Goal: Information Seeking & Learning: Check status

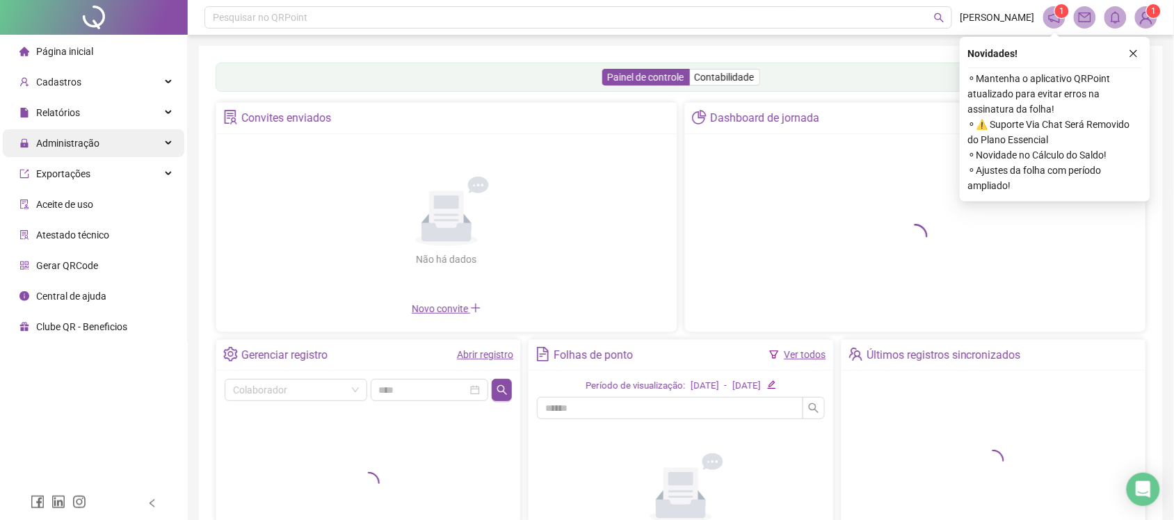
click at [92, 143] on span "Administração" at bounding box center [67, 143] width 63 height 11
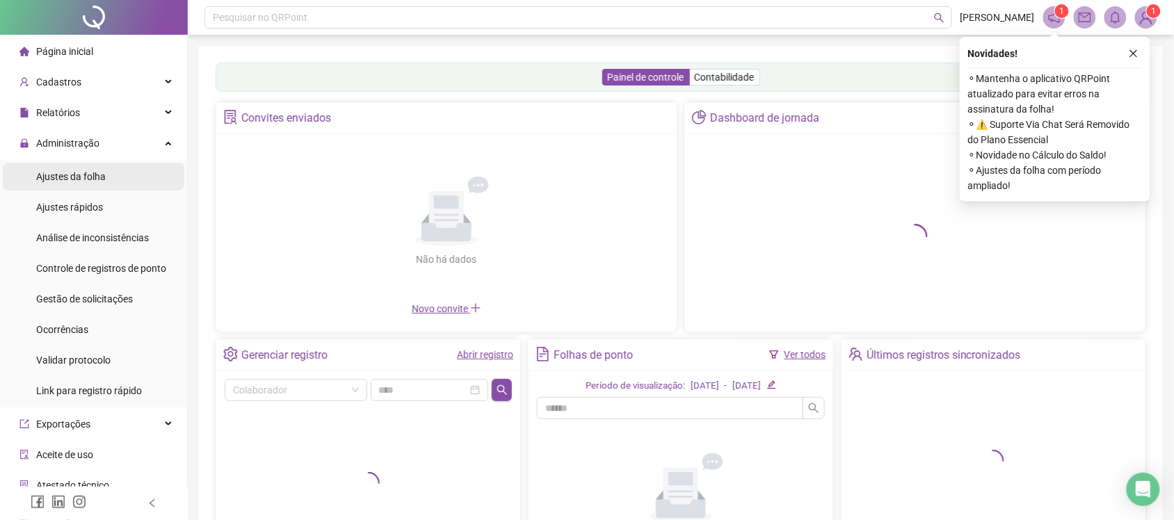
click at [90, 171] on span "Ajustes da folha" at bounding box center [71, 176] width 70 height 11
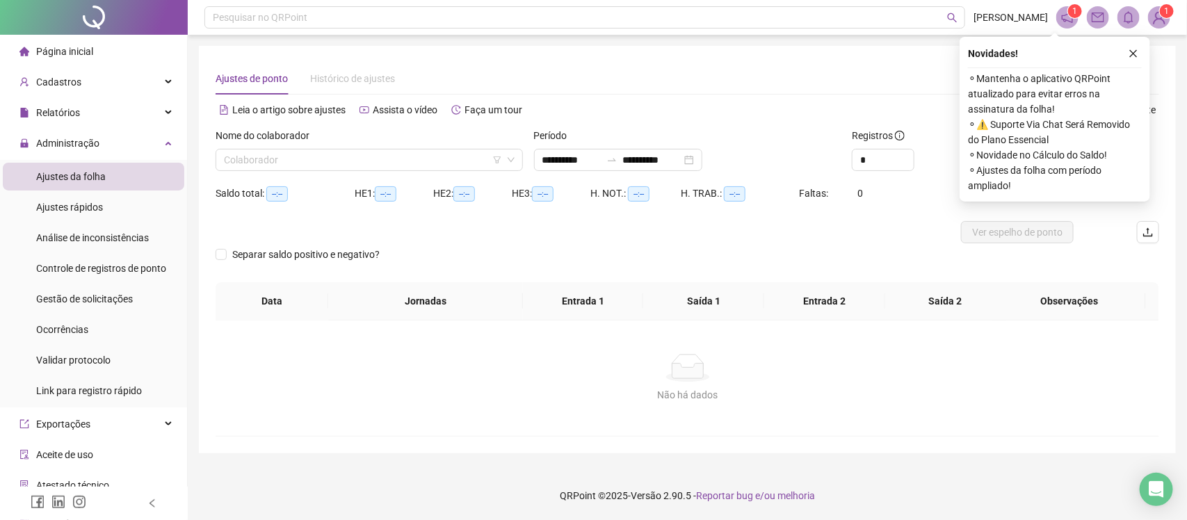
type input "**********"
click at [411, 161] on input "search" at bounding box center [363, 160] width 278 height 21
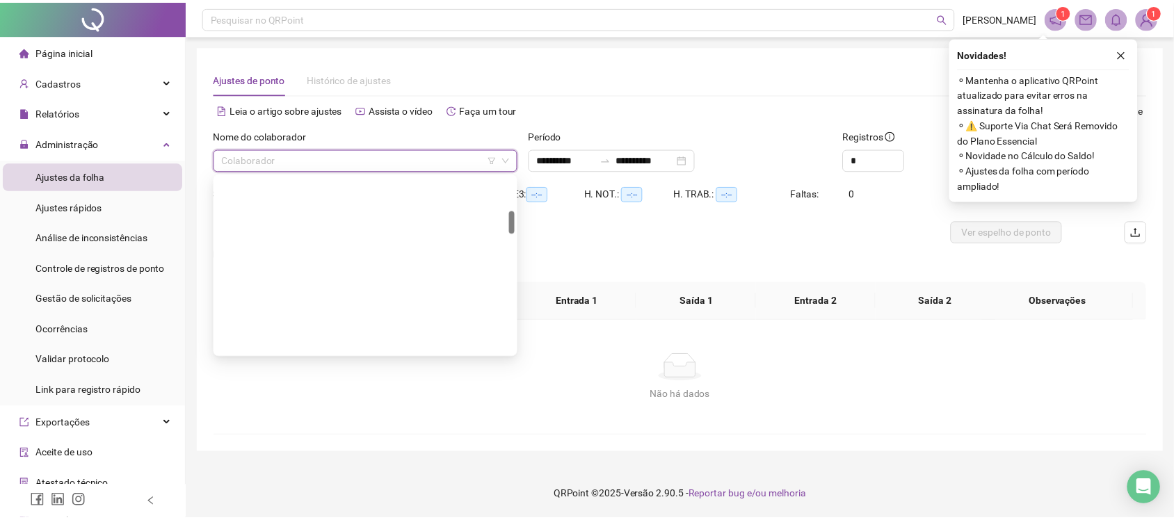
scroll to position [348, 0]
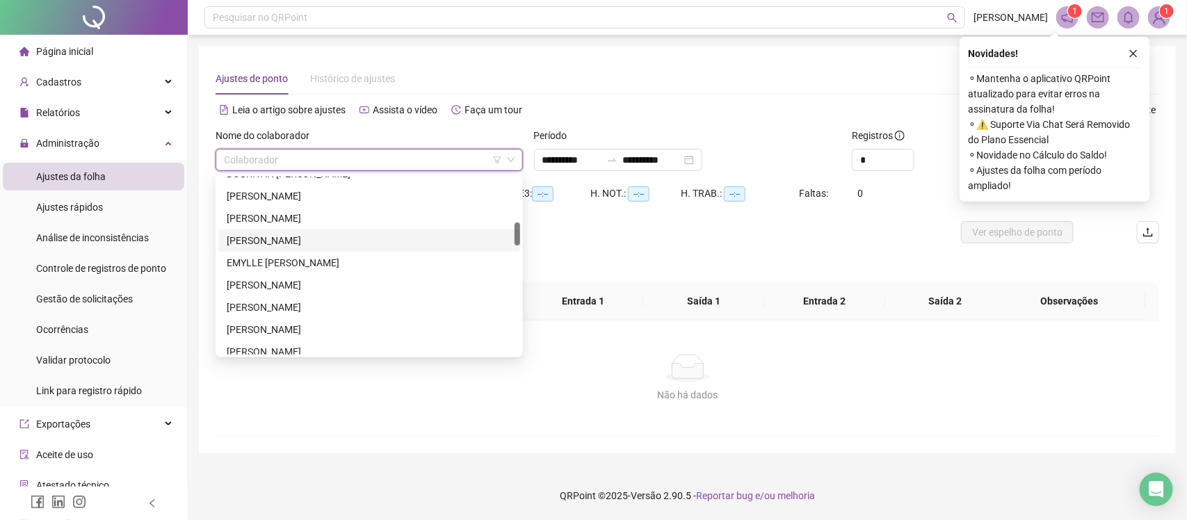
click at [263, 244] on div "[PERSON_NAME]" at bounding box center [369, 240] width 285 height 15
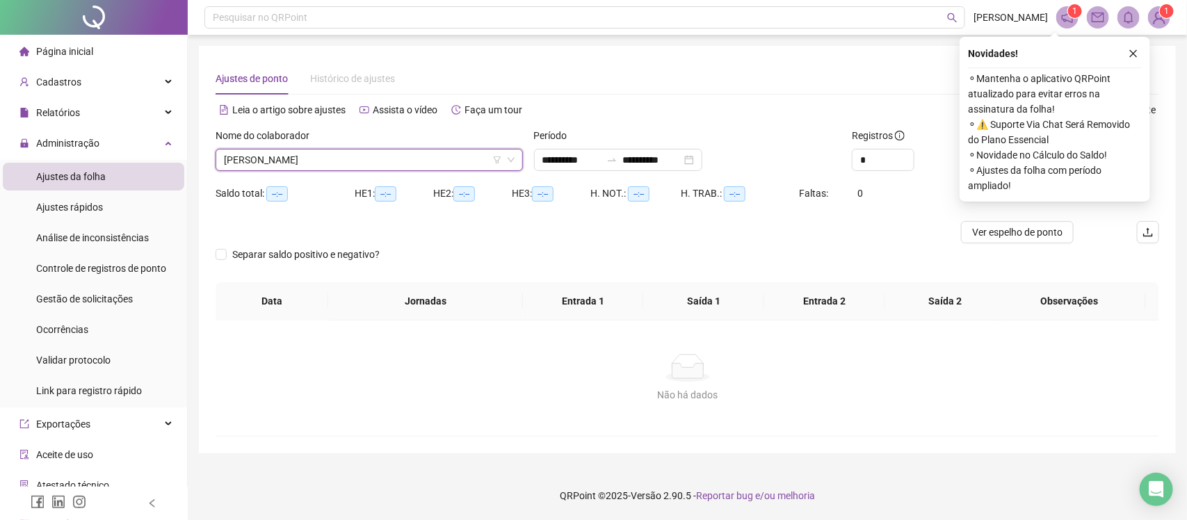
click at [1124, 59] on div "Novidades !" at bounding box center [1055, 53] width 174 height 17
click at [1129, 59] on button "button" at bounding box center [1133, 53] width 17 height 17
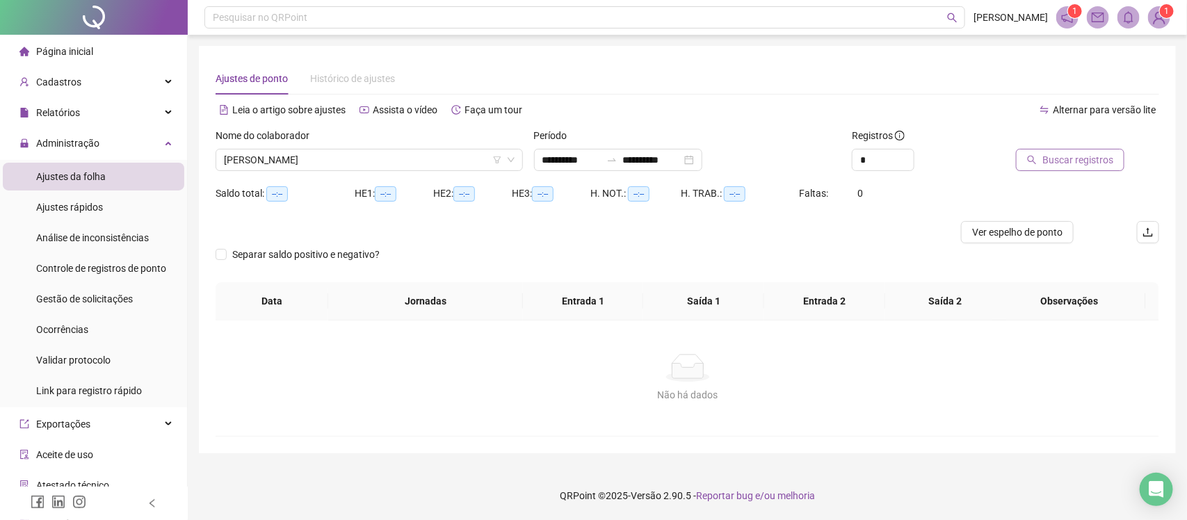
click at [1088, 153] on span "Buscar registros" at bounding box center [1078, 159] width 71 height 15
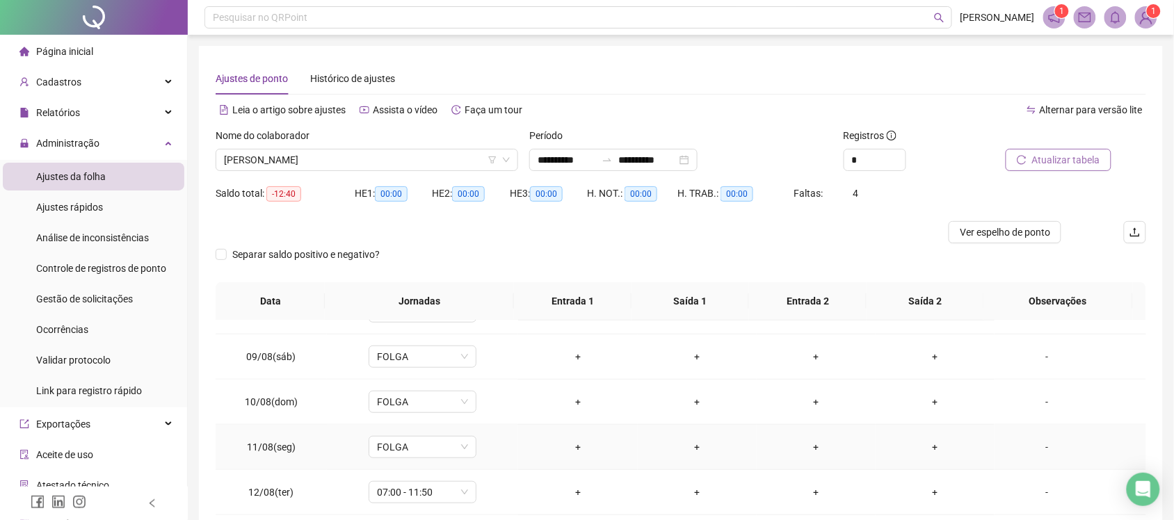
scroll to position [474, 0]
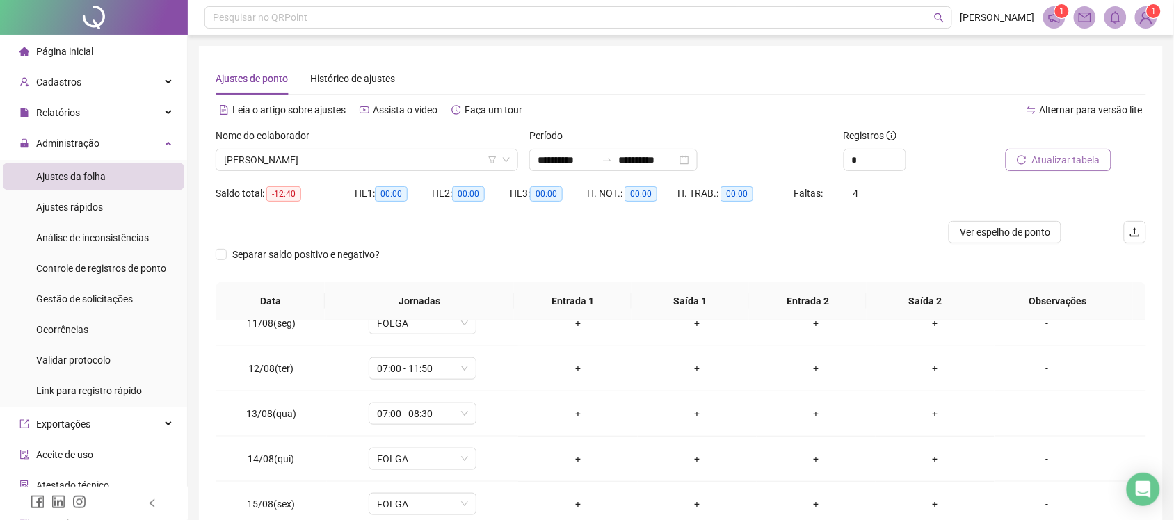
click at [1041, 163] on span "Atualizar tabela" at bounding box center [1066, 159] width 68 height 15
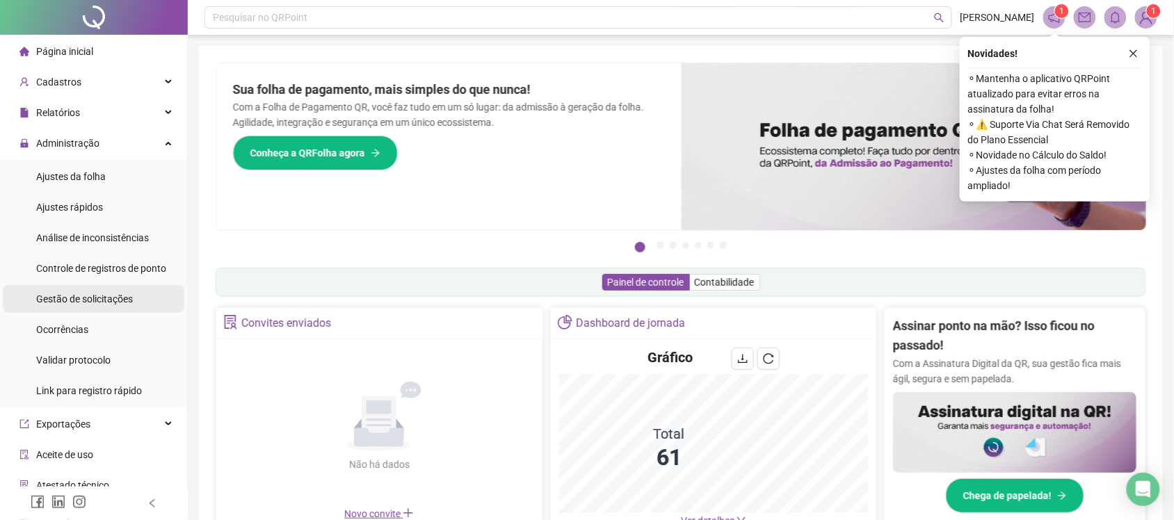
click at [79, 301] on span "Gestão de solicitações" at bounding box center [84, 299] width 97 height 11
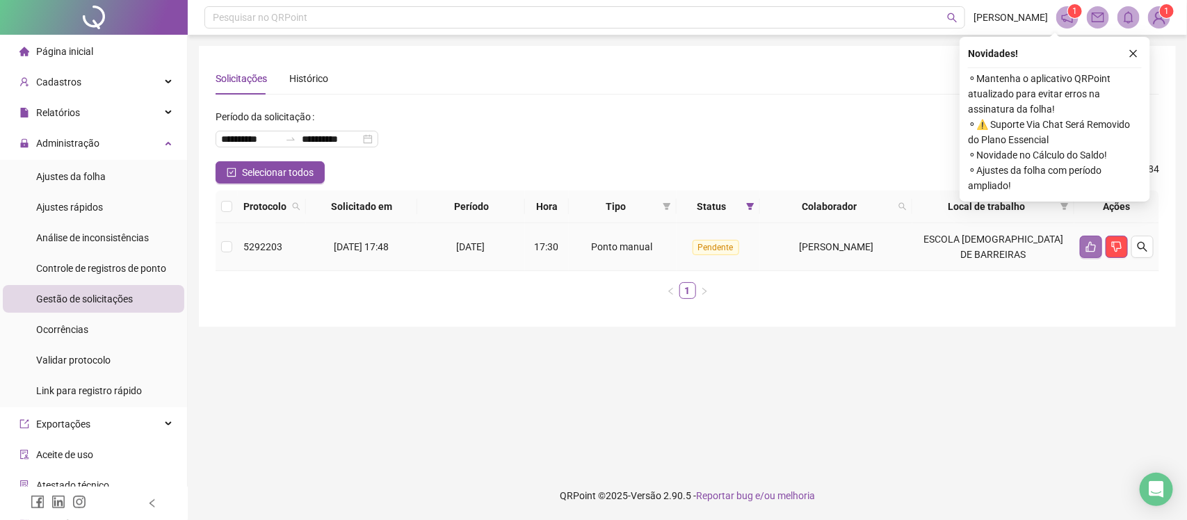
click at [1082, 252] on button "button" at bounding box center [1091, 247] width 22 height 22
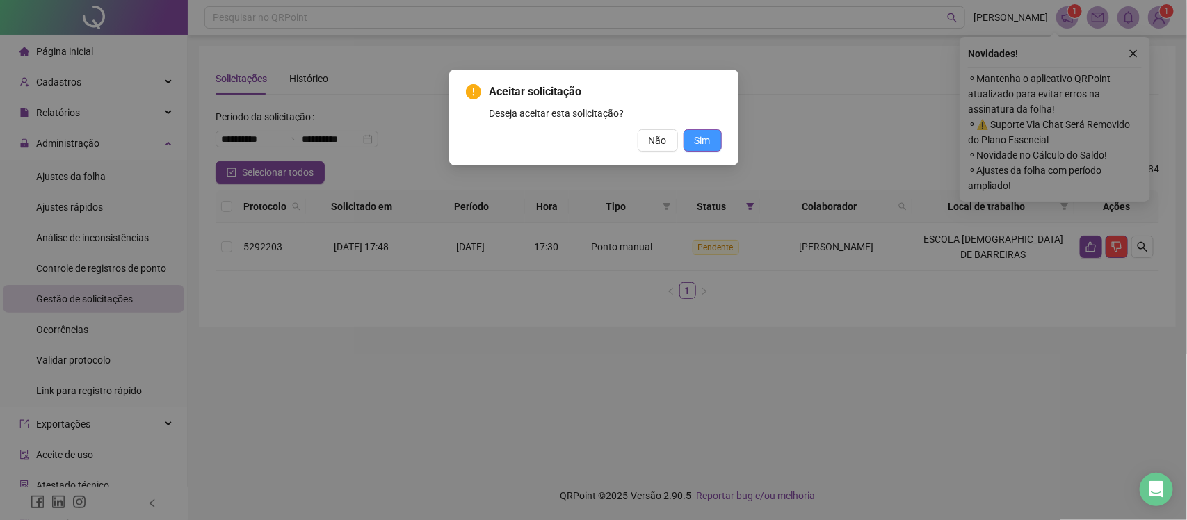
click at [699, 129] on button "Sim" at bounding box center [703, 140] width 38 height 22
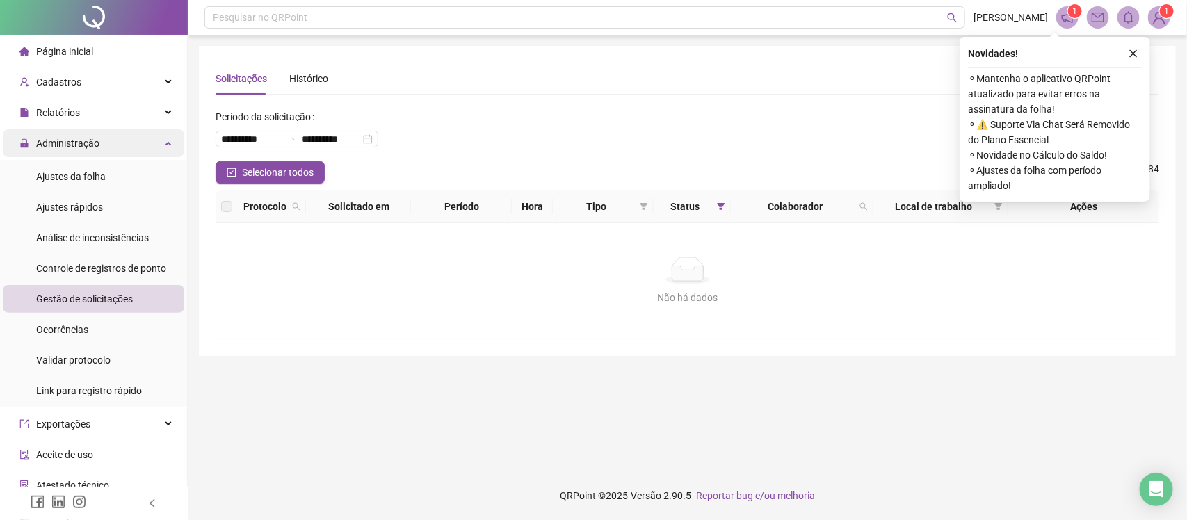
click at [163, 141] on div "Administração" at bounding box center [94, 143] width 182 height 28
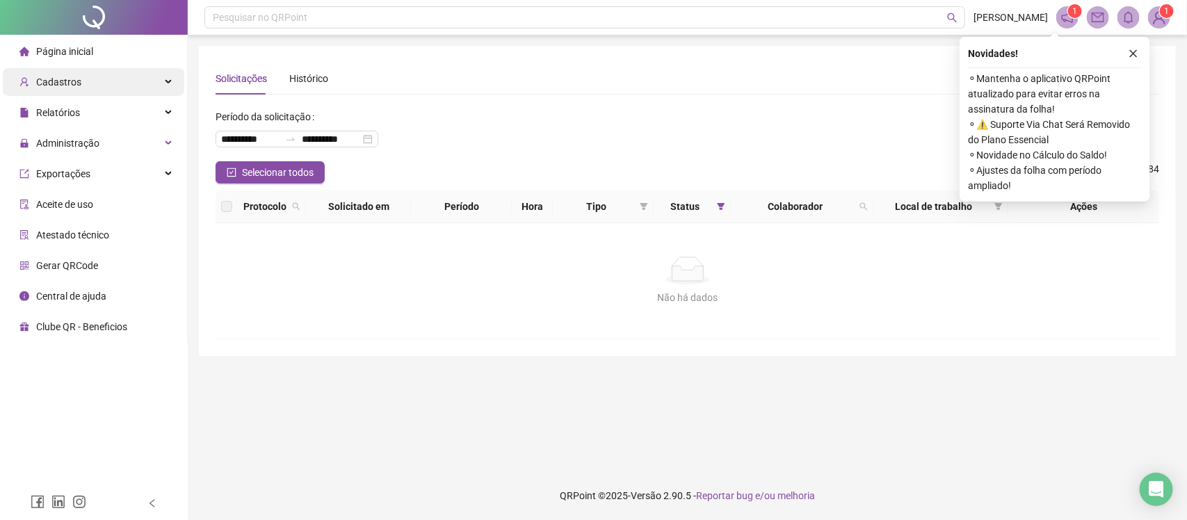
click at [169, 75] on div "Cadastros" at bounding box center [94, 82] width 182 height 28
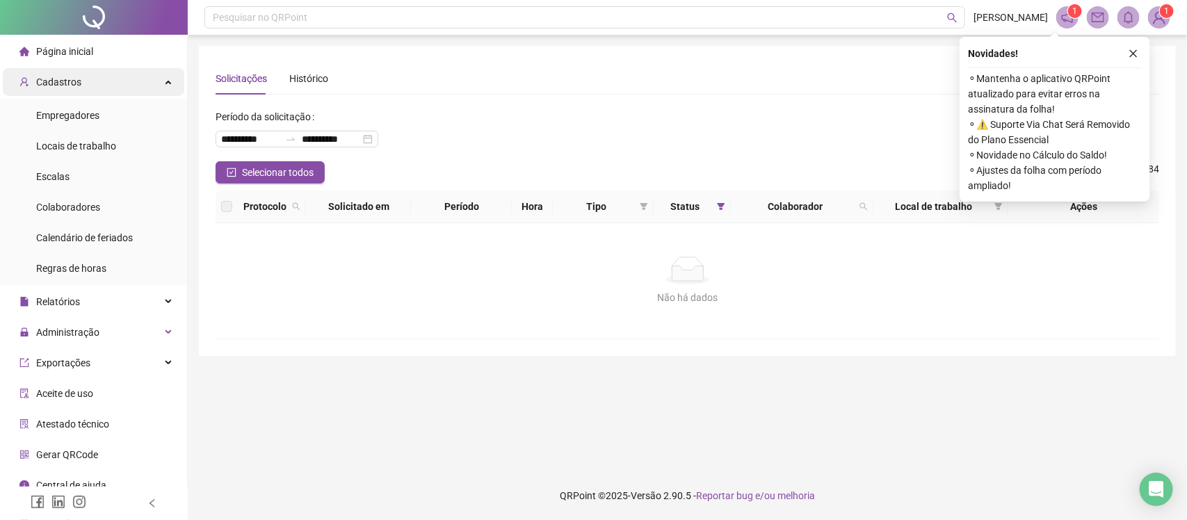
click at [161, 81] on div "Cadastros" at bounding box center [94, 82] width 182 height 28
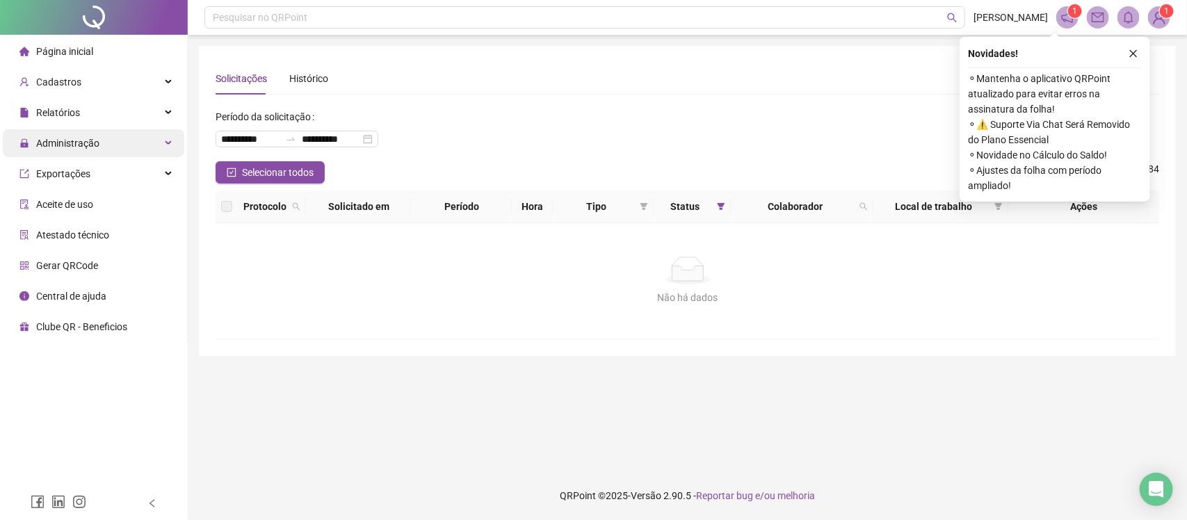
click at [170, 133] on div "Administração" at bounding box center [94, 143] width 182 height 28
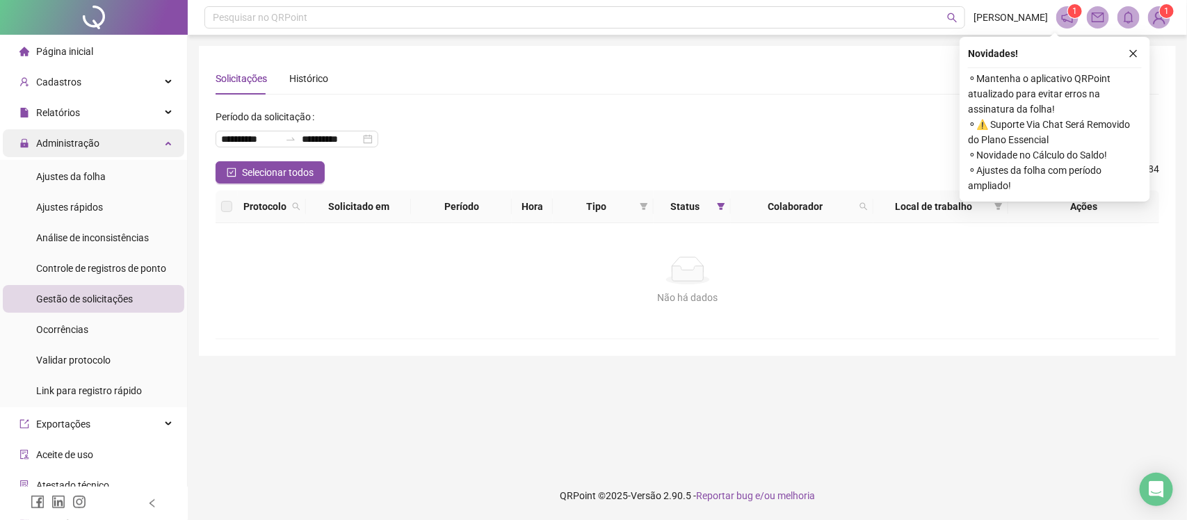
click at [157, 134] on div "Administração" at bounding box center [94, 143] width 182 height 28
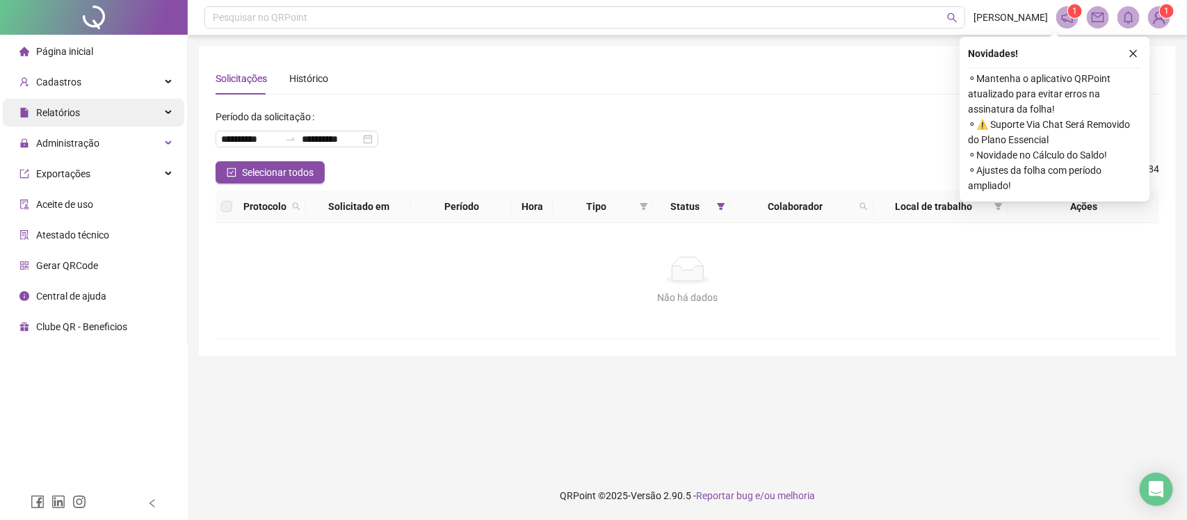
click at [166, 113] on icon at bounding box center [169, 113] width 7 height 0
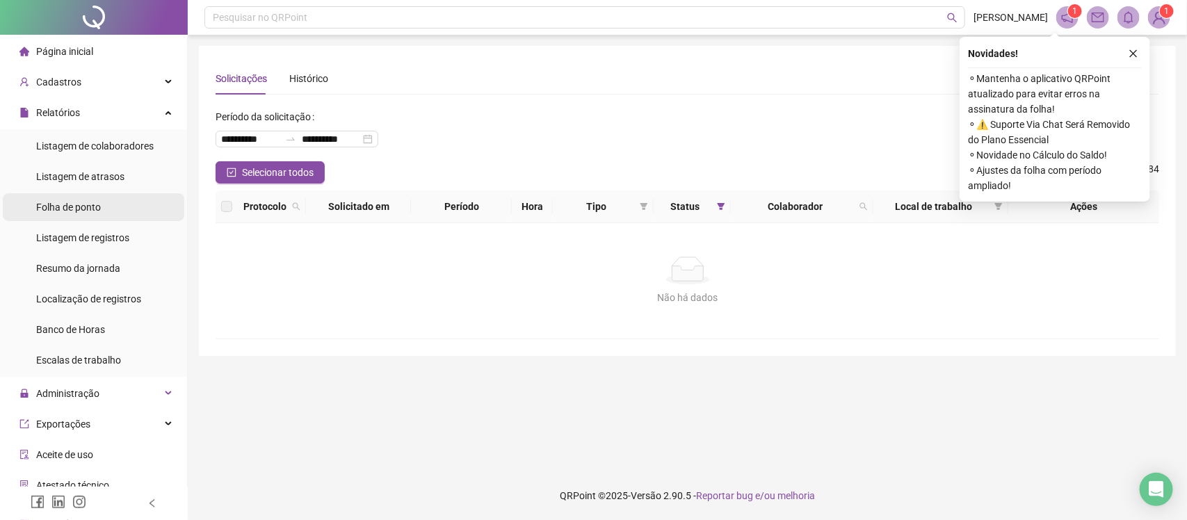
click at [33, 203] on li "Folha de ponto" at bounding box center [94, 207] width 182 height 28
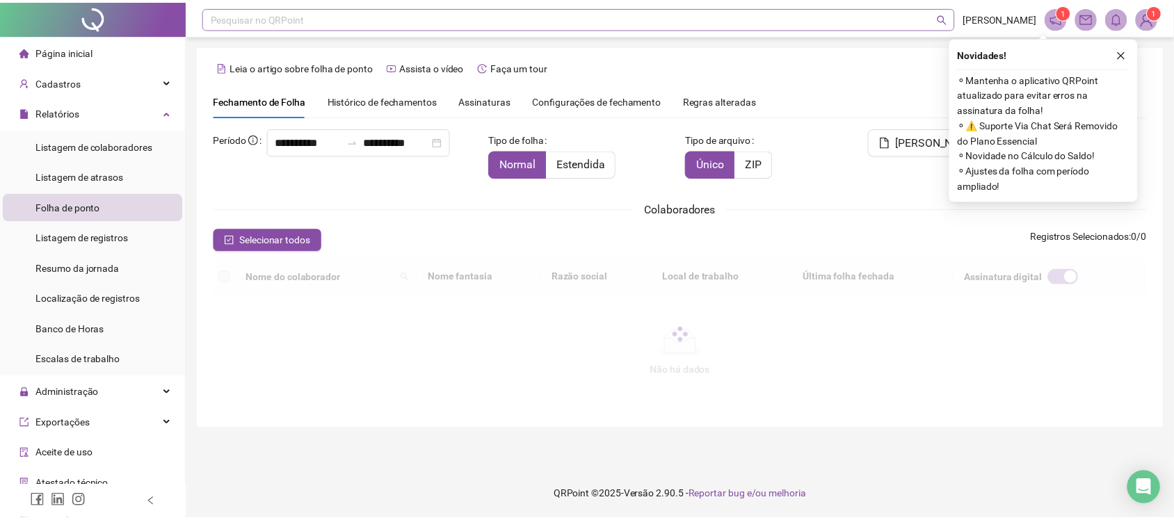
scroll to position [25, 0]
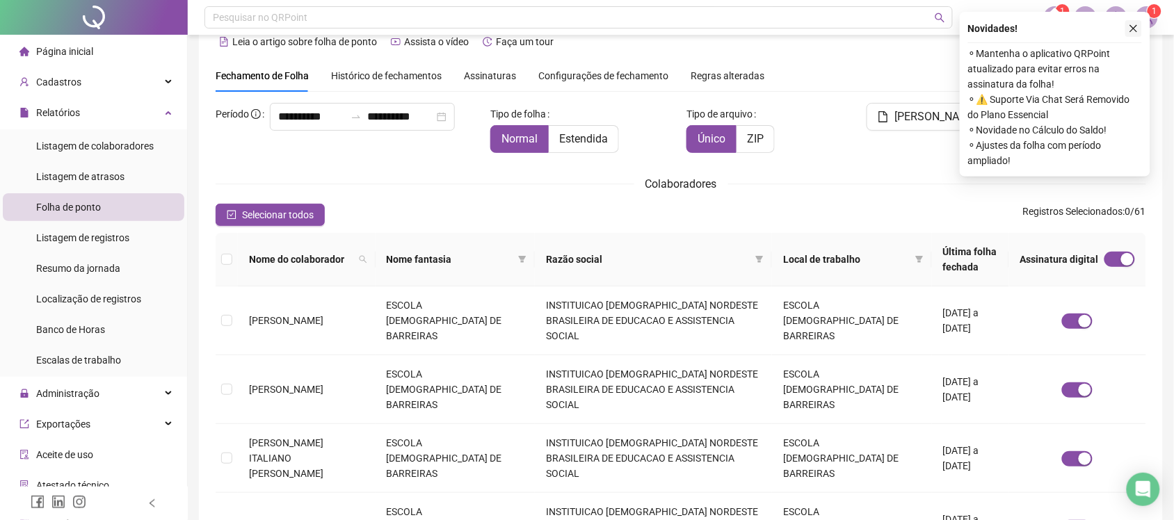
click at [1134, 24] on icon "close" at bounding box center [1134, 29] width 10 height 10
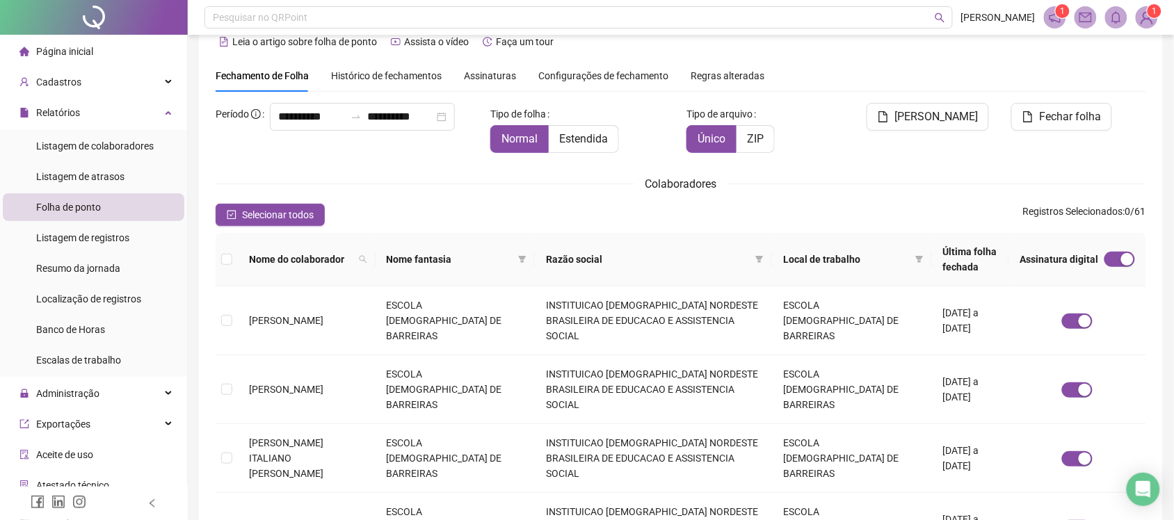
click at [492, 72] on span "Assinaturas" at bounding box center [490, 76] width 52 height 10
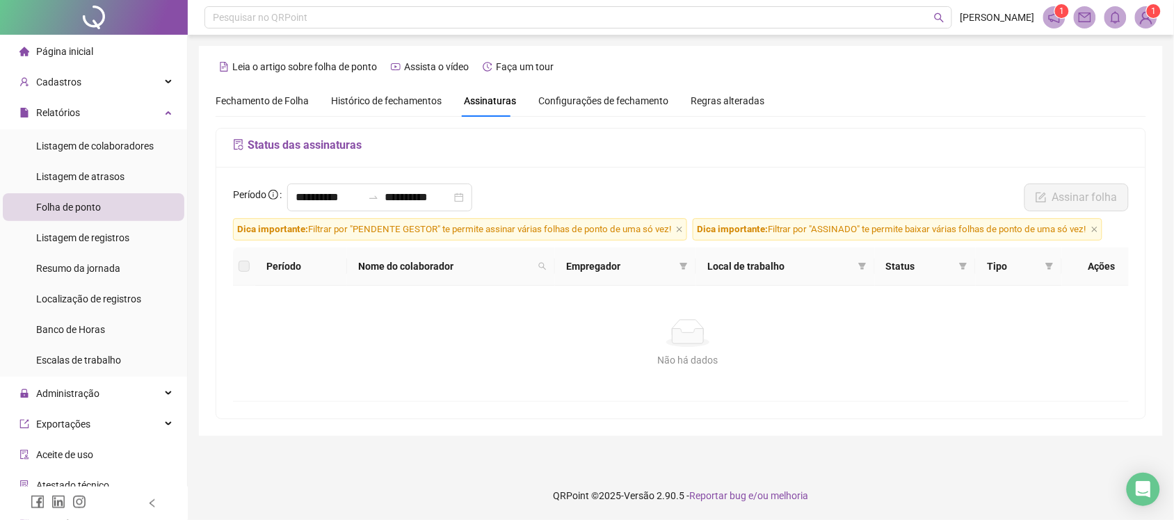
scroll to position [0, 0]
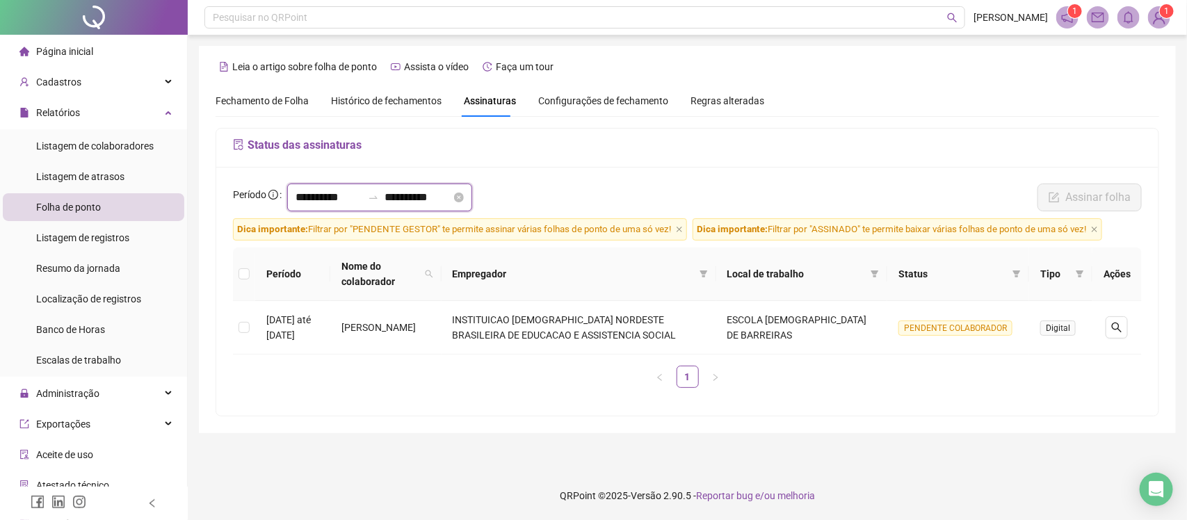
click at [298, 197] on input "**********" at bounding box center [329, 197] width 67 height 17
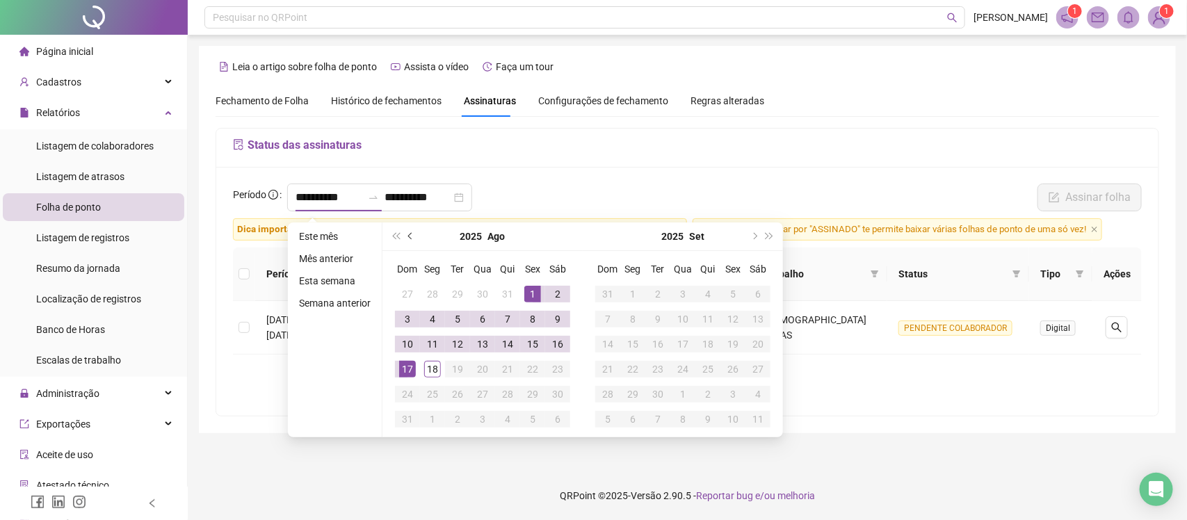
click at [405, 240] on button "prev-year" at bounding box center [410, 237] width 15 height 28
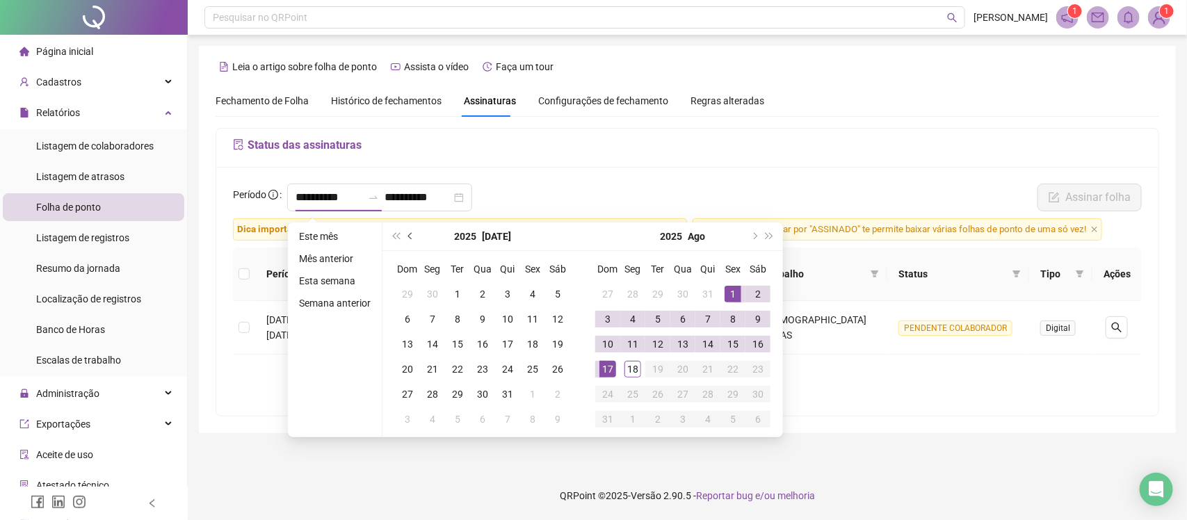
click at [405, 240] on button "prev-year" at bounding box center [410, 237] width 15 height 28
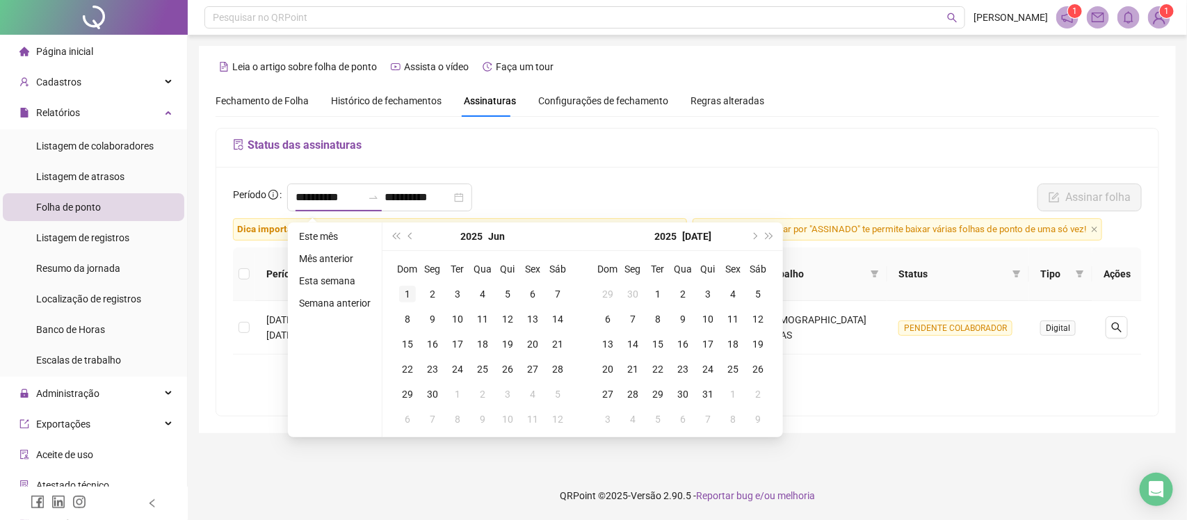
type input "**********"
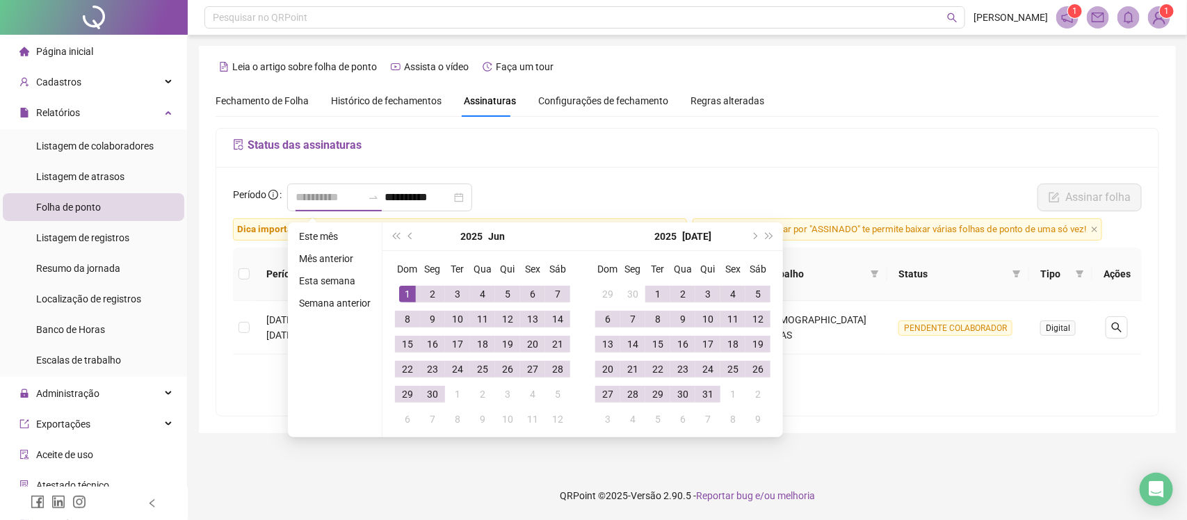
click at [407, 291] on div "1" at bounding box center [407, 294] width 17 height 17
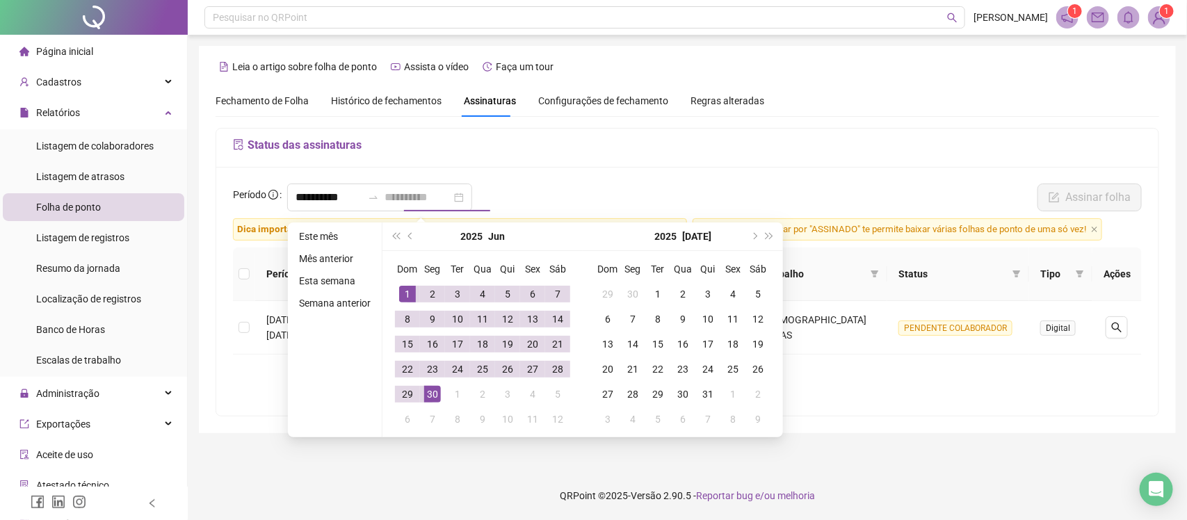
click at [433, 399] on div "30" at bounding box center [432, 394] width 17 height 17
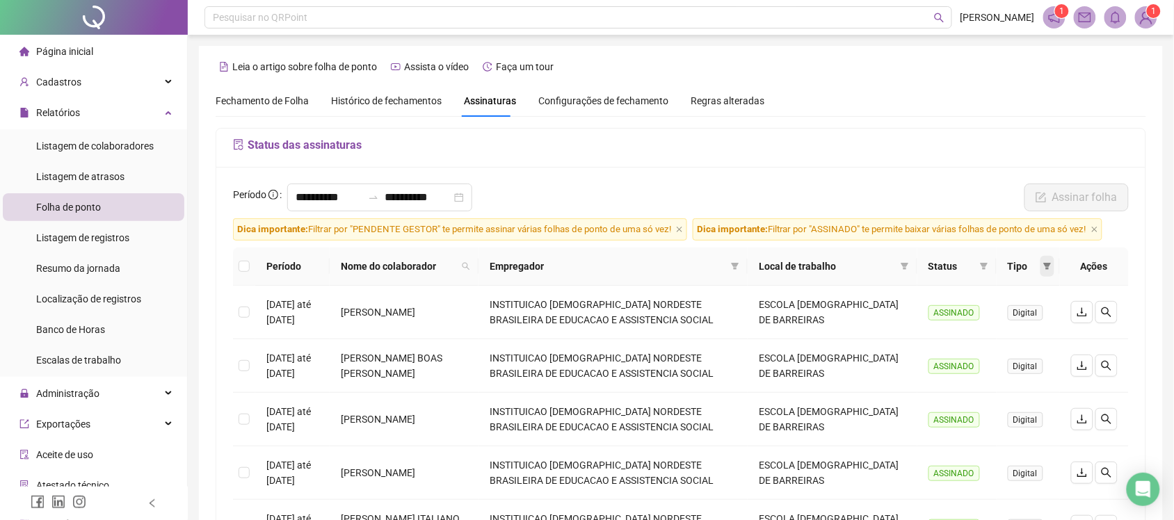
click at [1045, 273] on span at bounding box center [1048, 266] width 14 height 21
click at [981, 271] on icon "filter" at bounding box center [984, 266] width 8 height 8
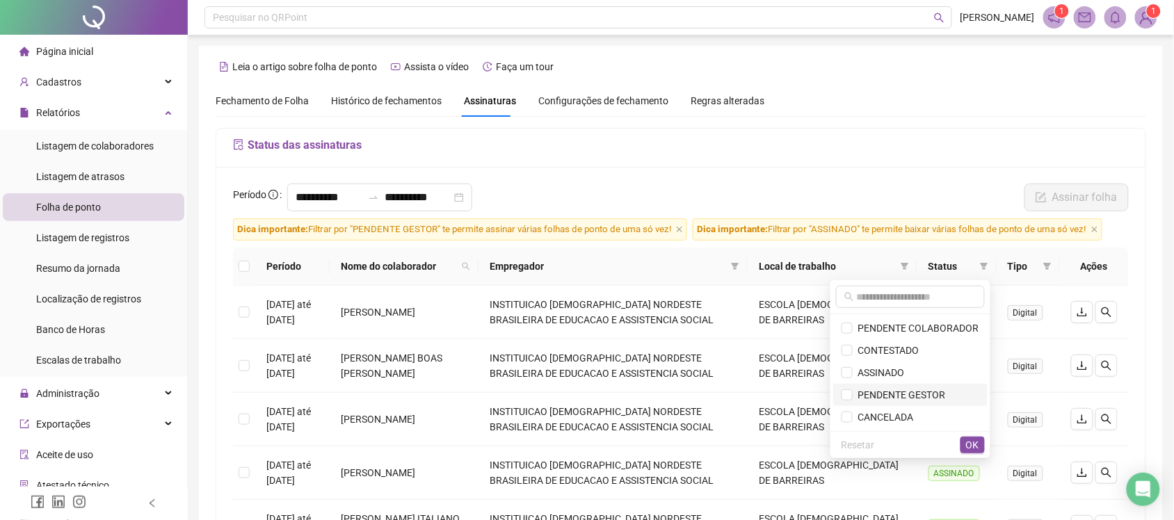
click at [899, 393] on span "PENDENTE GESTOR" at bounding box center [899, 394] width 93 height 11
click at [979, 442] on button "OK" at bounding box center [973, 445] width 24 height 17
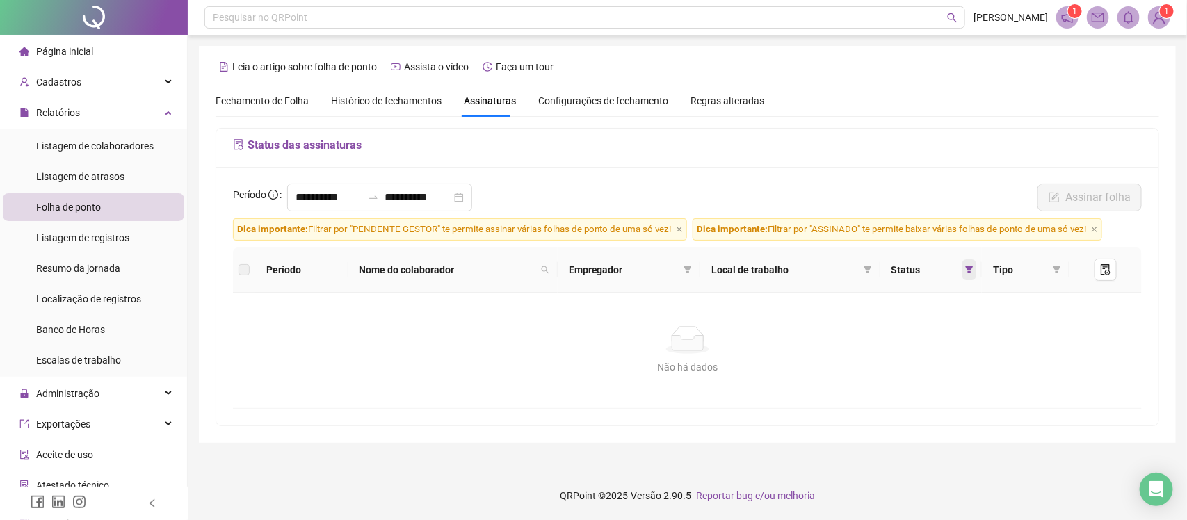
click at [972, 268] on icon "filter" at bounding box center [970, 269] width 8 height 7
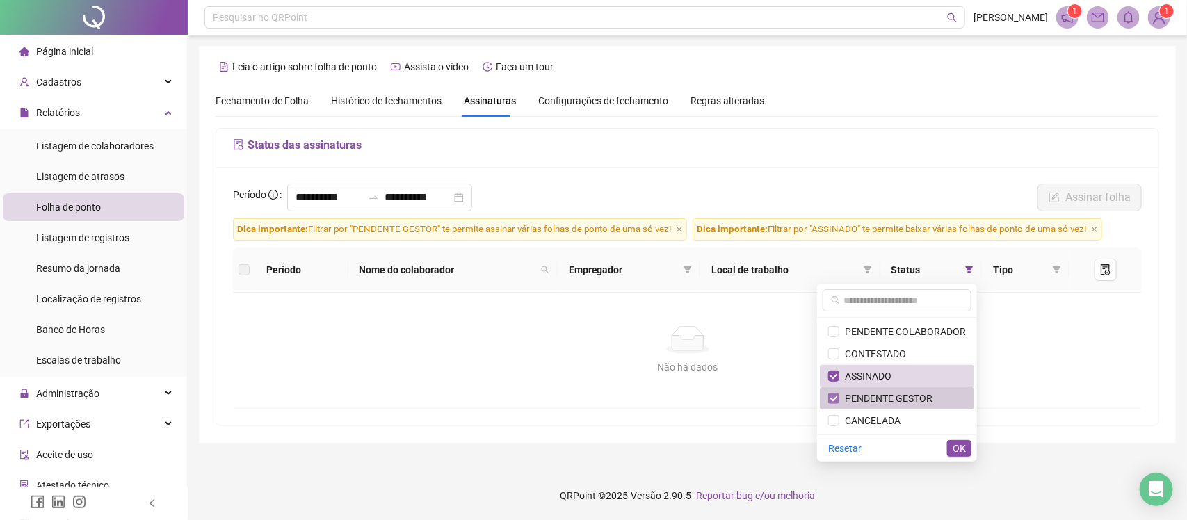
click at [836, 405] on label at bounding box center [833, 398] width 11 height 15
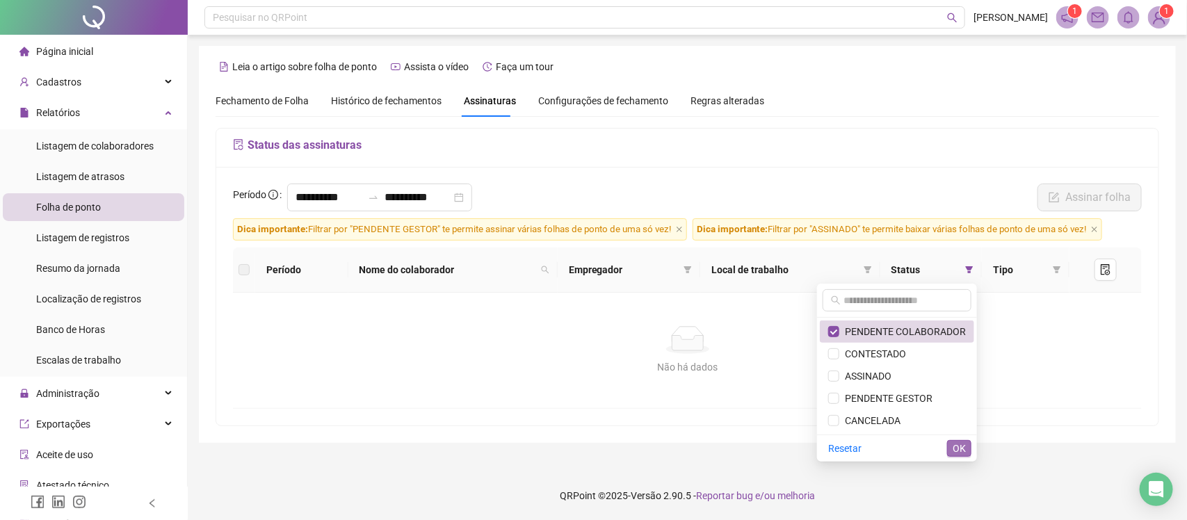
click at [961, 452] on span "OK" at bounding box center [959, 448] width 13 height 15
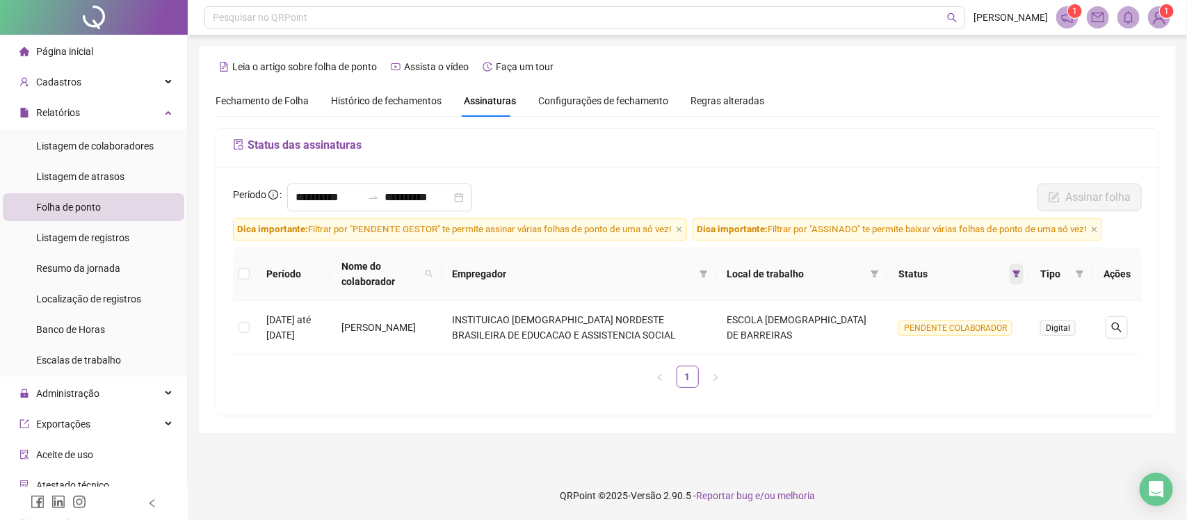
click at [1015, 273] on icon "filter" at bounding box center [1017, 274] width 8 height 7
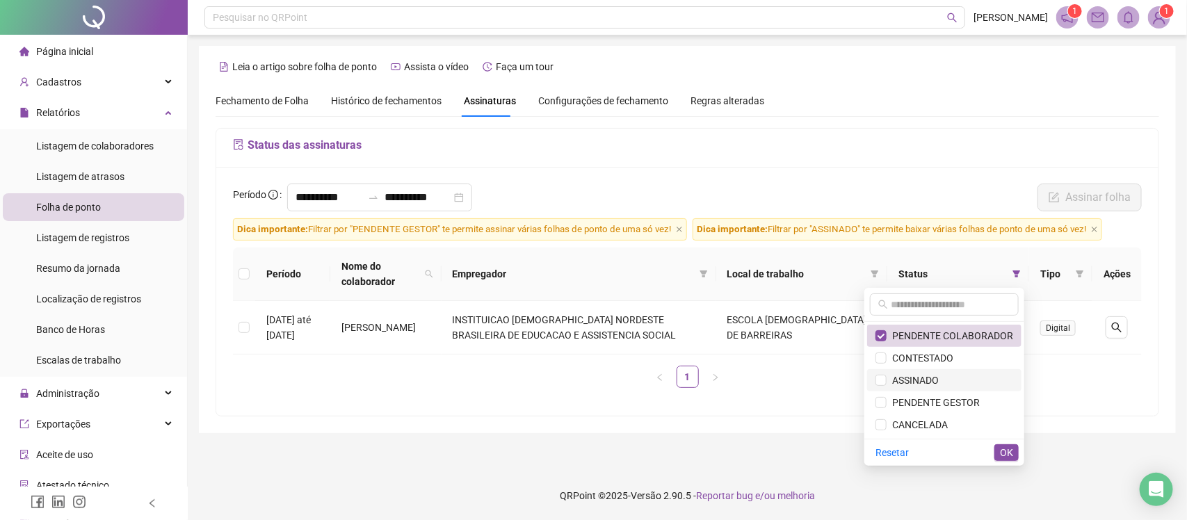
click at [906, 385] on span "ASSINADO" at bounding box center [913, 380] width 52 height 11
click at [1009, 451] on span "OK" at bounding box center [1006, 452] width 13 height 15
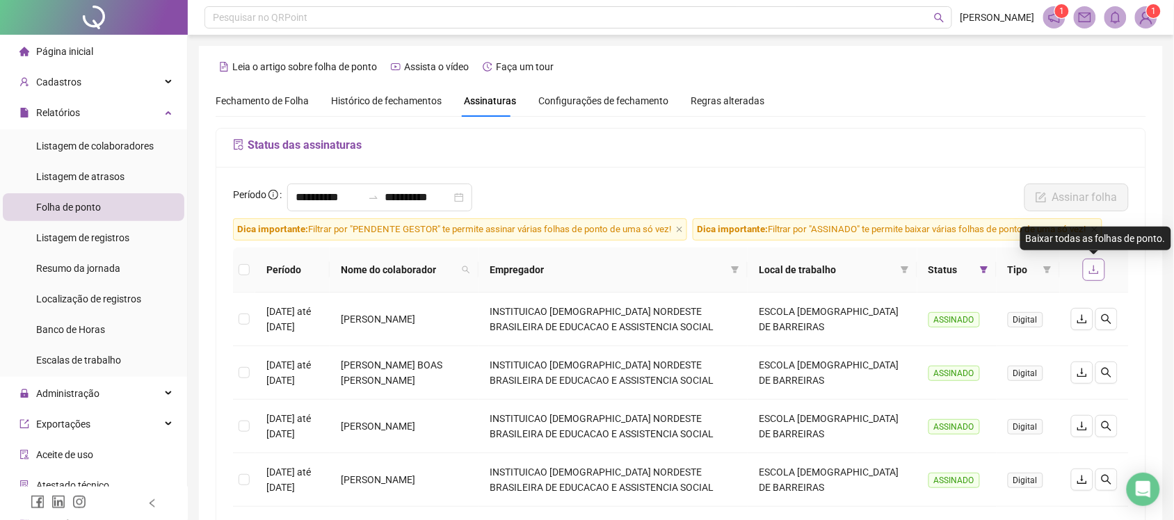
click at [1097, 275] on icon "download" at bounding box center [1093, 269] width 11 height 11
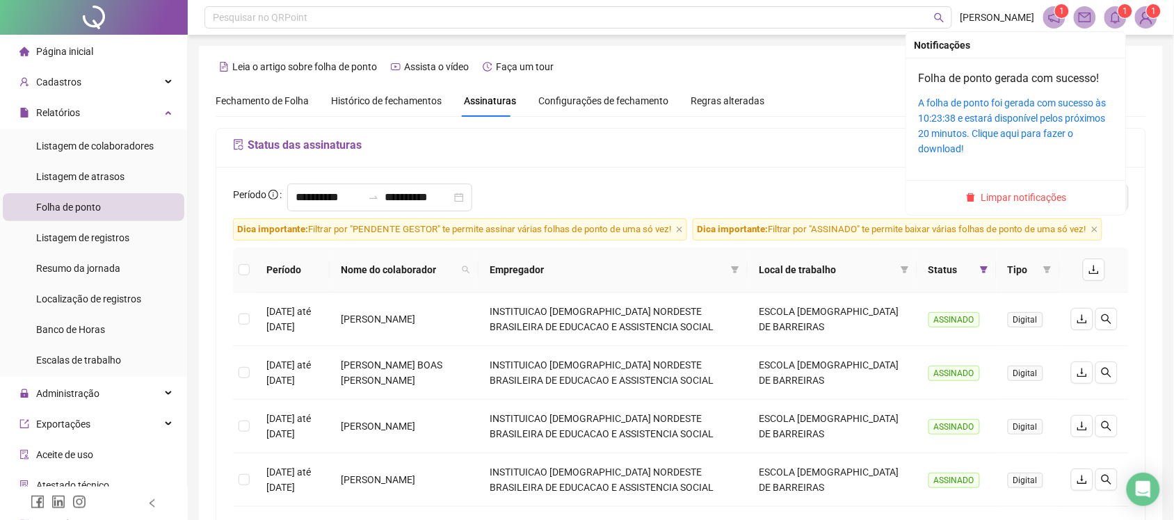
click at [1122, 25] on span at bounding box center [1115, 17] width 22 height 22
click at [986, 115] on link "A folha de ponto foi gerada com sucesso às 10:23:38 e estará disponível pelos p…" at bounding box center [1013, 125] width 188 height 57
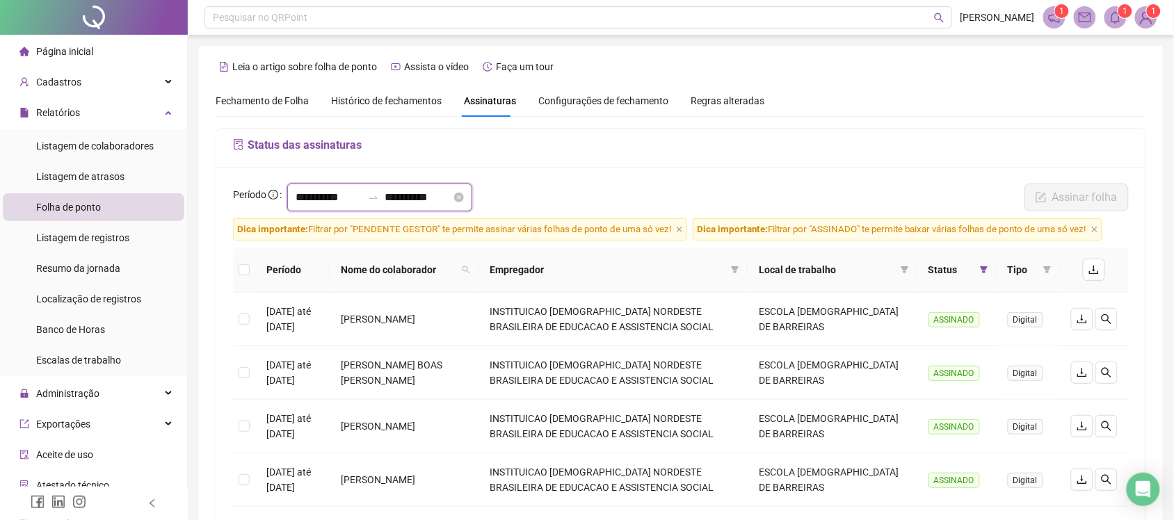
click at [450, 195] on input "**********" at bounding box center [418, 197] width 67 height 17
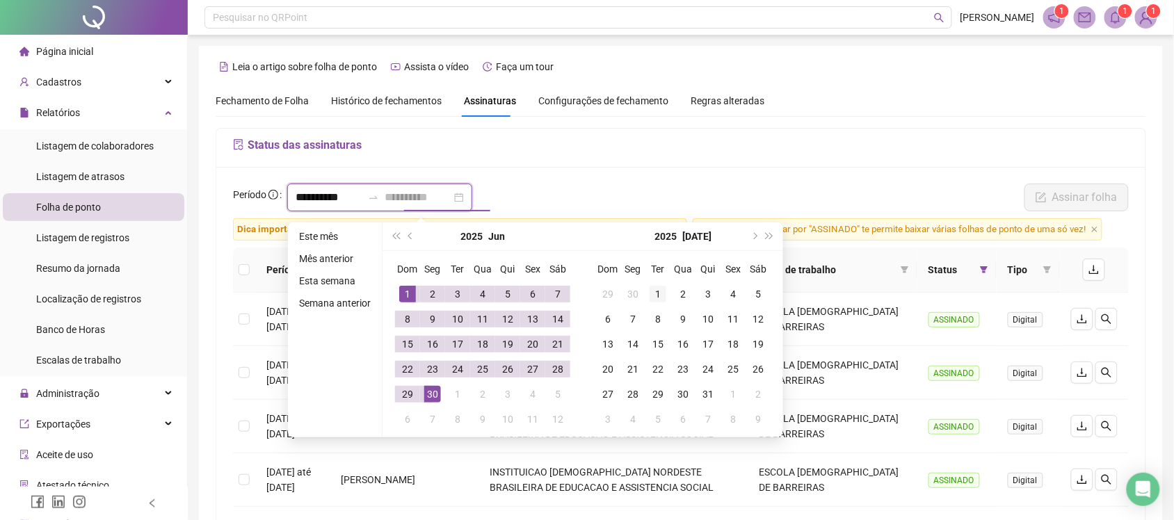
type input "**********"
click at [652, 296] on div "1" at bounding box center [658, 294] width 17 height 17
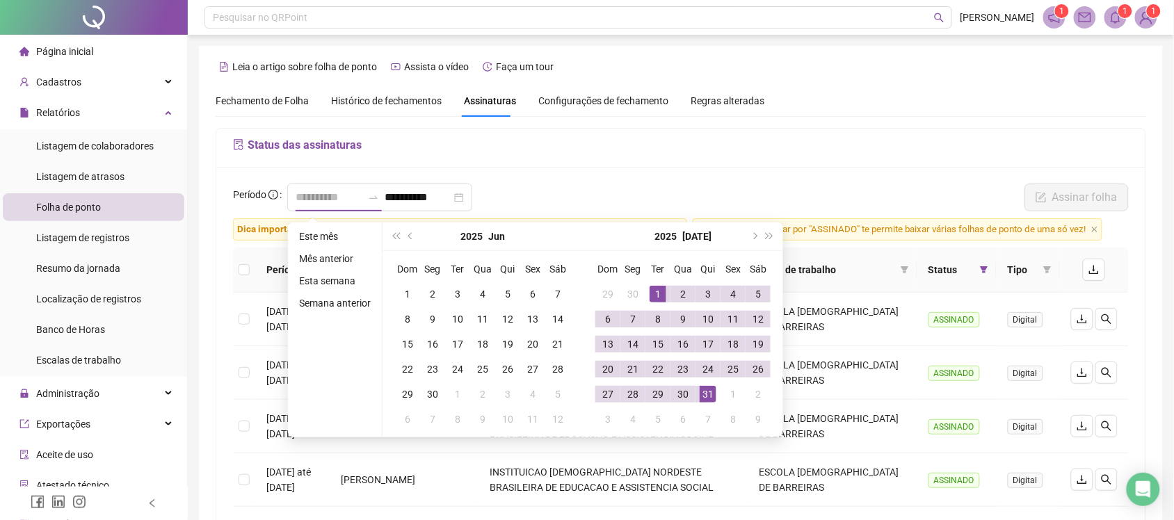
click at [708, 400] on div "31" at bounding box center [708, 394] width 17 height 17
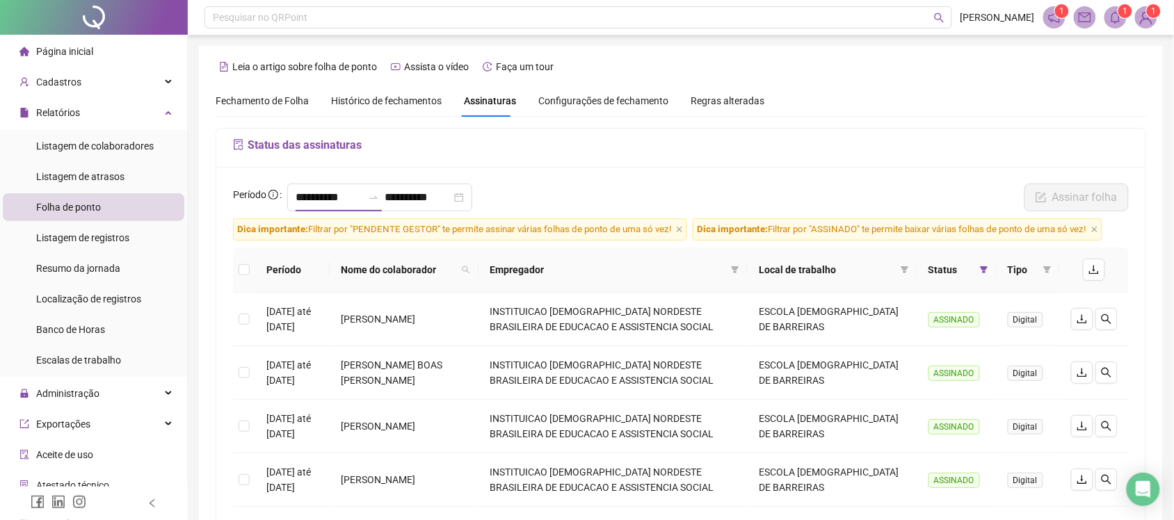
type input "**********"
click at [983, 275] on span at bounding box center [984, 269] width 14 height 21
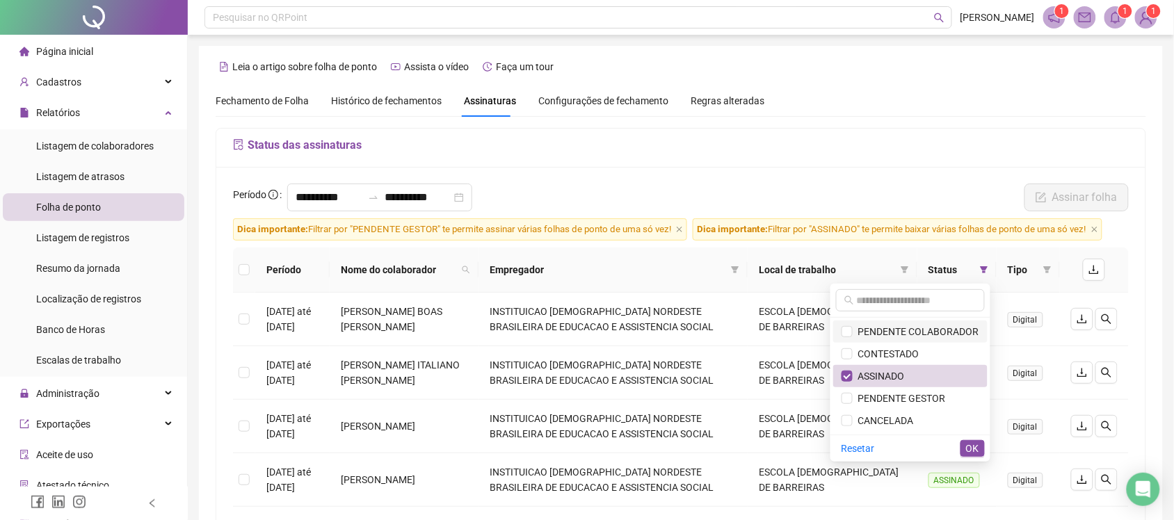
click at [902, 328] on span "PENDENTE COLABORADOR" at bounding box center [916, 331] width 127 height 11
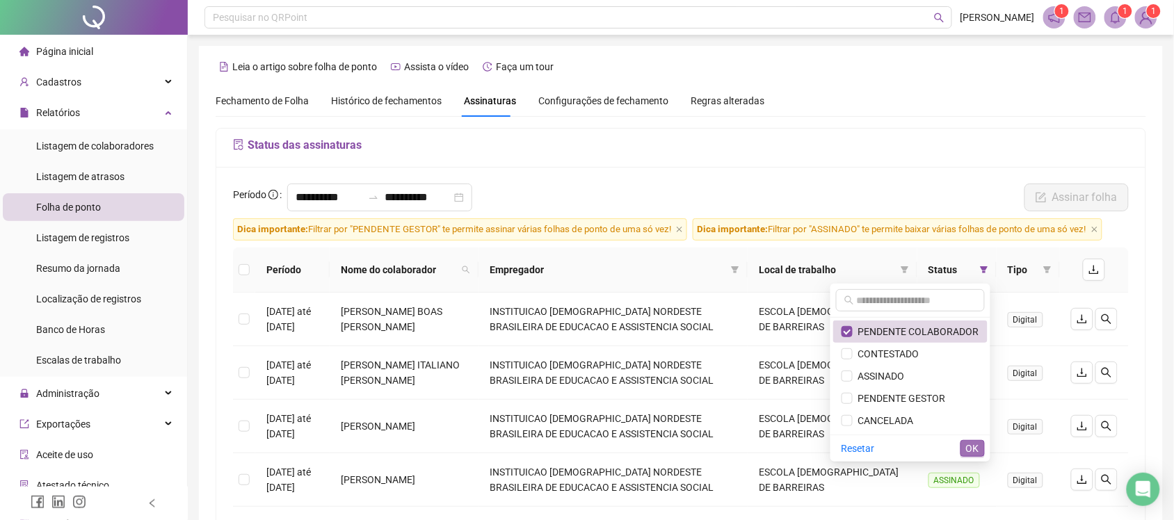
click at [978, 450] on span "OK" at bounding box center [972, 448] width 13 height 15
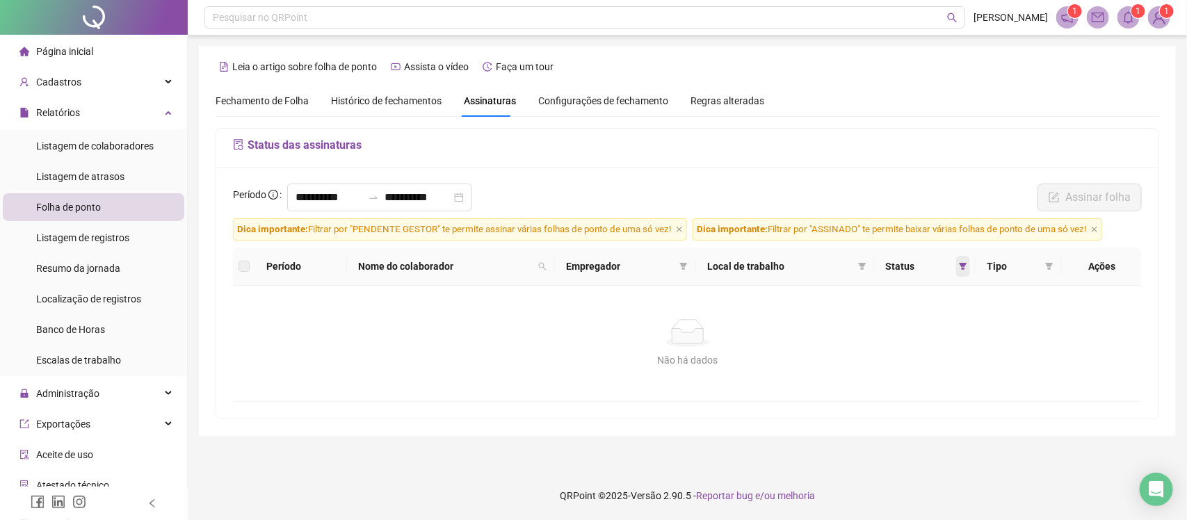
click at [961, 265] on span at bounding box center [963, 266] width 14 height 21
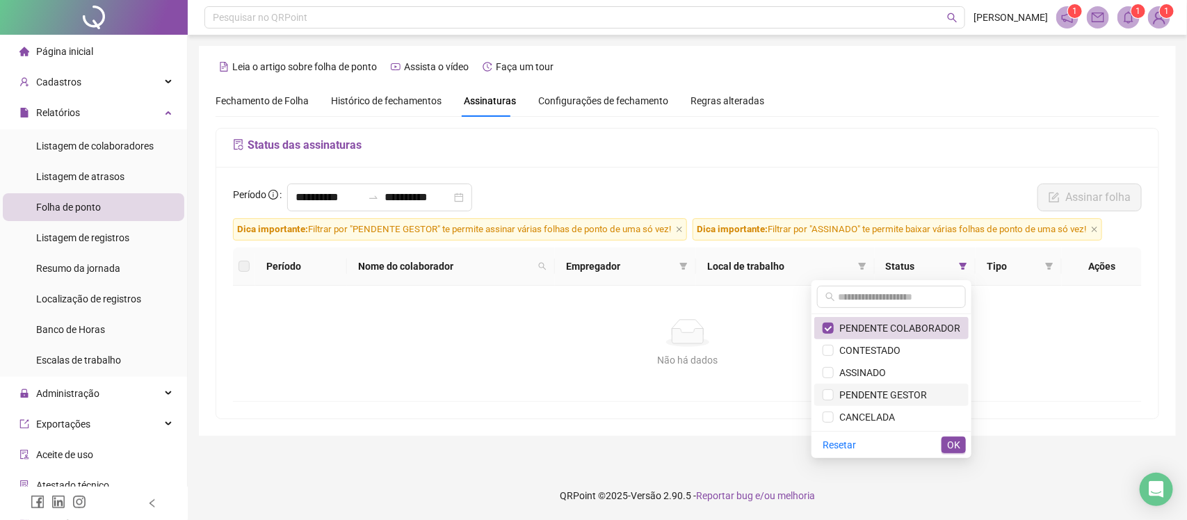
click at [859, 399] on span "PENDENTE GESTOR" at bounding box center [880, 394] width 93 height 11
click at [887, 328] on span "PENDENTE COLABORADOR" at bounding box center [897, 328] width 127 height 11
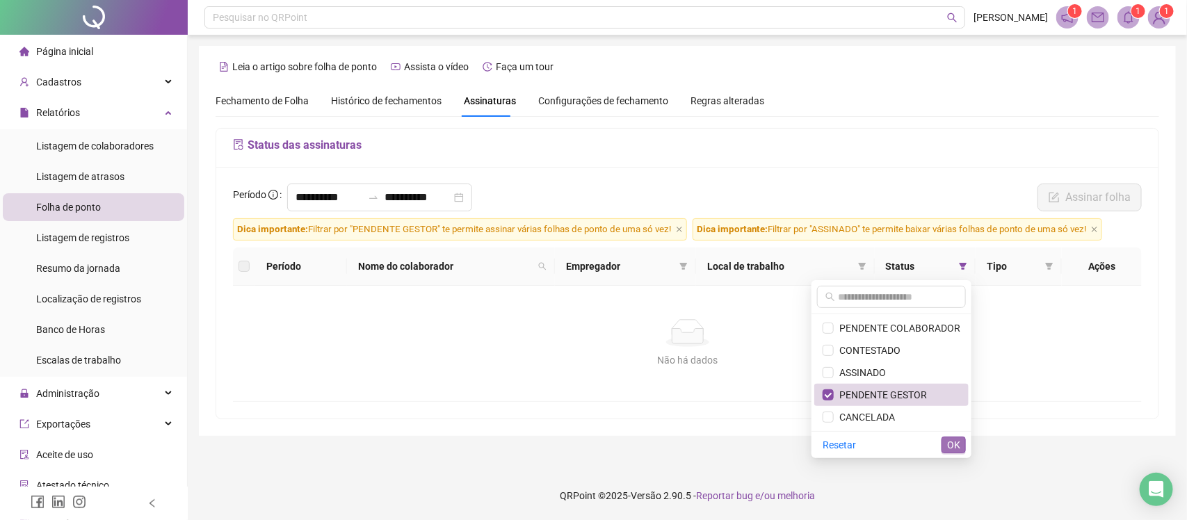
click at [953, 444] on span "OK" at bounding box center [953, 444] width 13 height 15
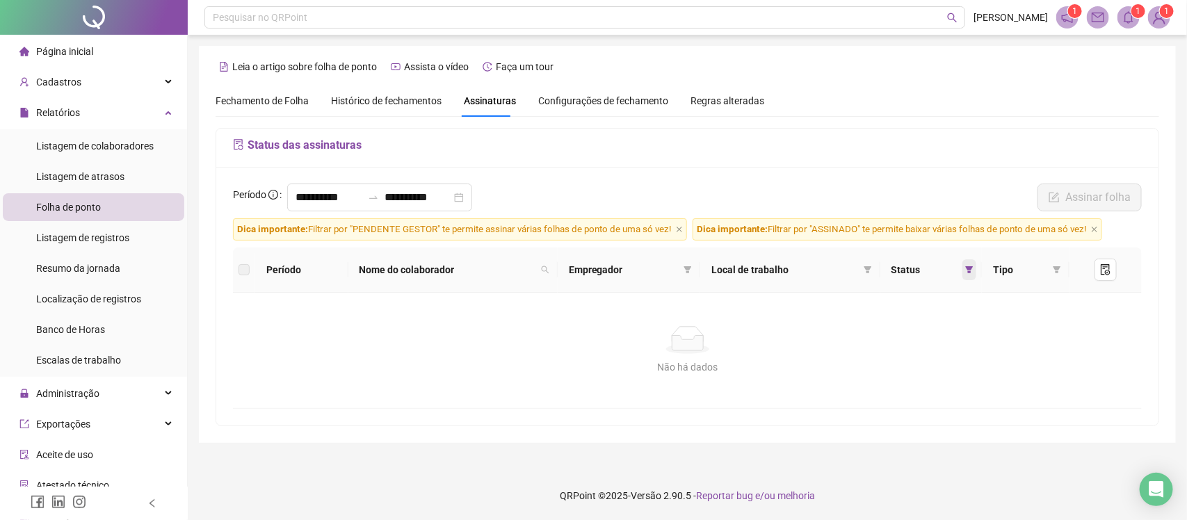
click at [967, 274] on icon "filter" at bounding box center [969, 270] width 8 height 8
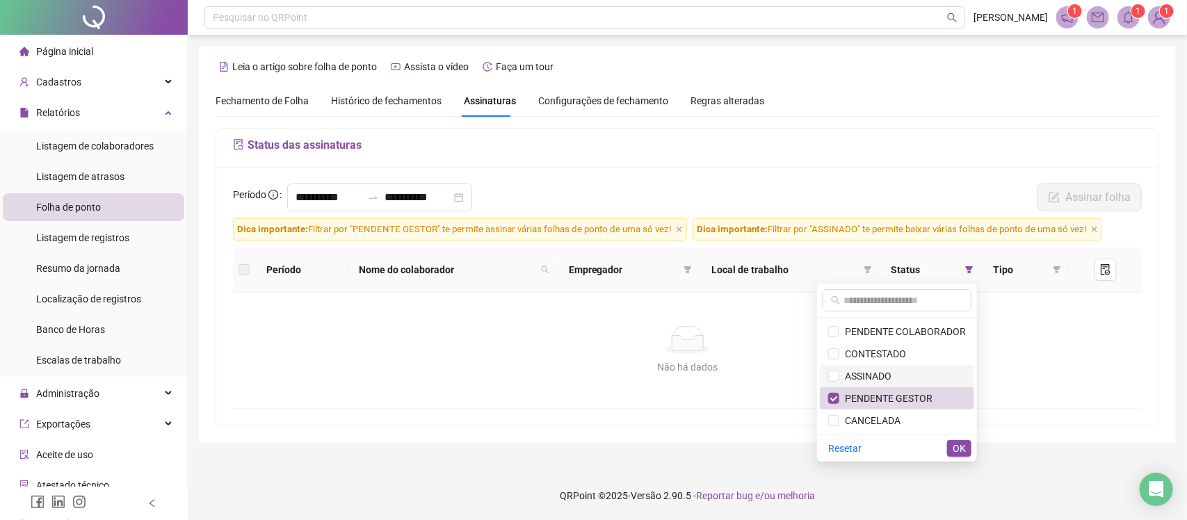
click at [882, 373] on span "ASSINADO" at bounding box center [866, 376] width 52 height 11
click at [838, 393] on label at bounding box center [833, 398] width 11 height 15
click at [964, 446] on span "OK" at bounding box center [959, 448] width 13 height 15
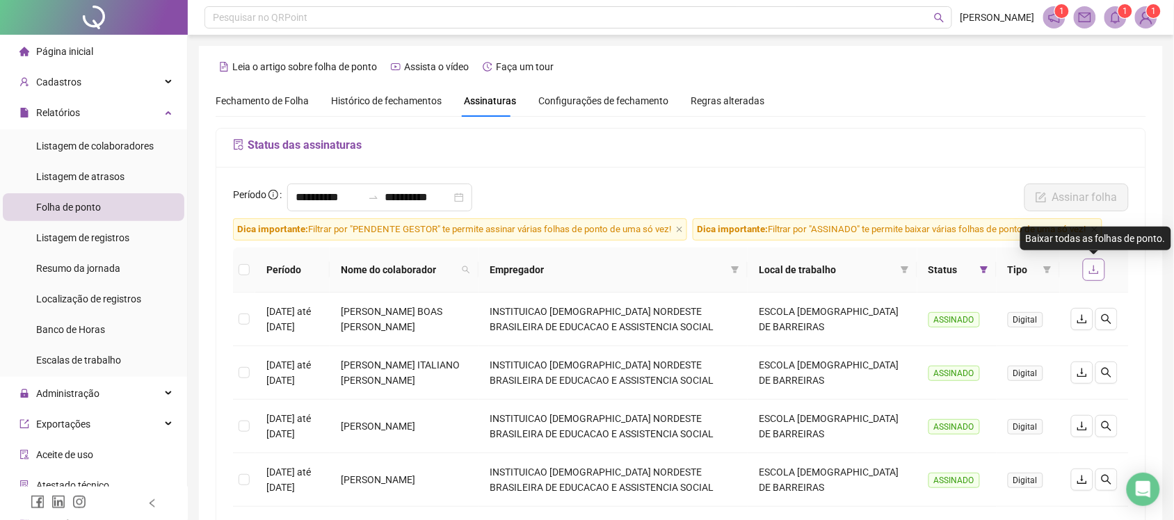
click at [1093, 272] on icon "download" at bounding box center [1093, 269] width 11 height 11
click at [1095, 275] on icon "download" at bounding box center [1093, 269] width 11 height 11
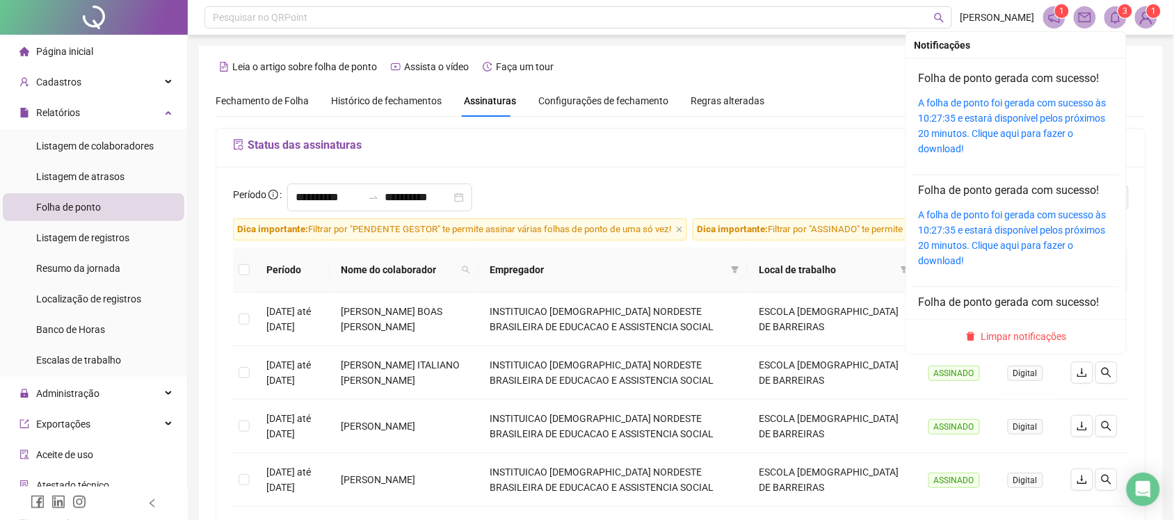
click at [1111, 15] on icon "bell" at bounding box center [1115, 17] width 13 height 13
click at [1000, 120] on link "A folha de ponto foi gerada com sucesso às 10:27:35 e estará disponível pelos p…" at bounding box center [1013, 125] width 188 height 57
